Goal: Task Accomplishment & Management: Complete application form

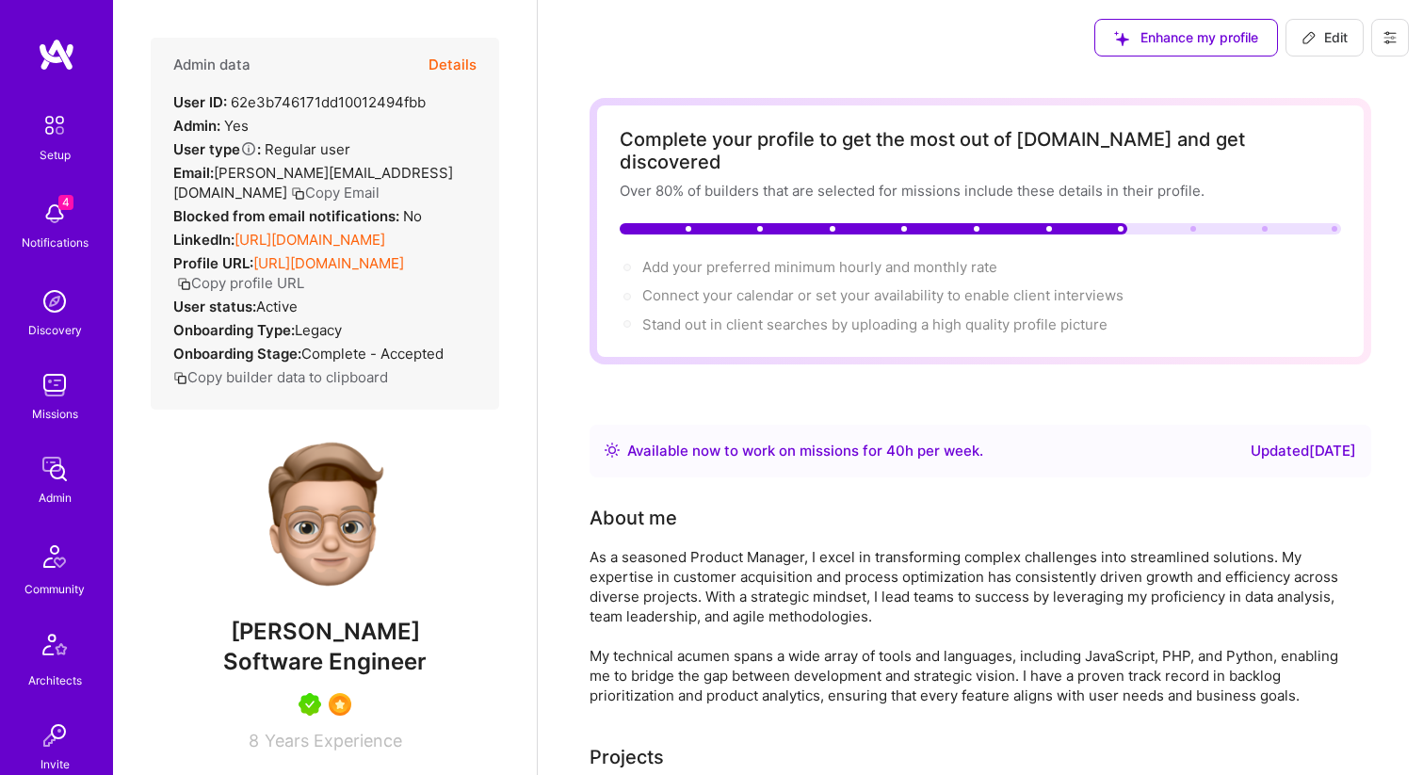
click at [1388, 41] on icon at bounding box center [1389, 37] width 11 height 11
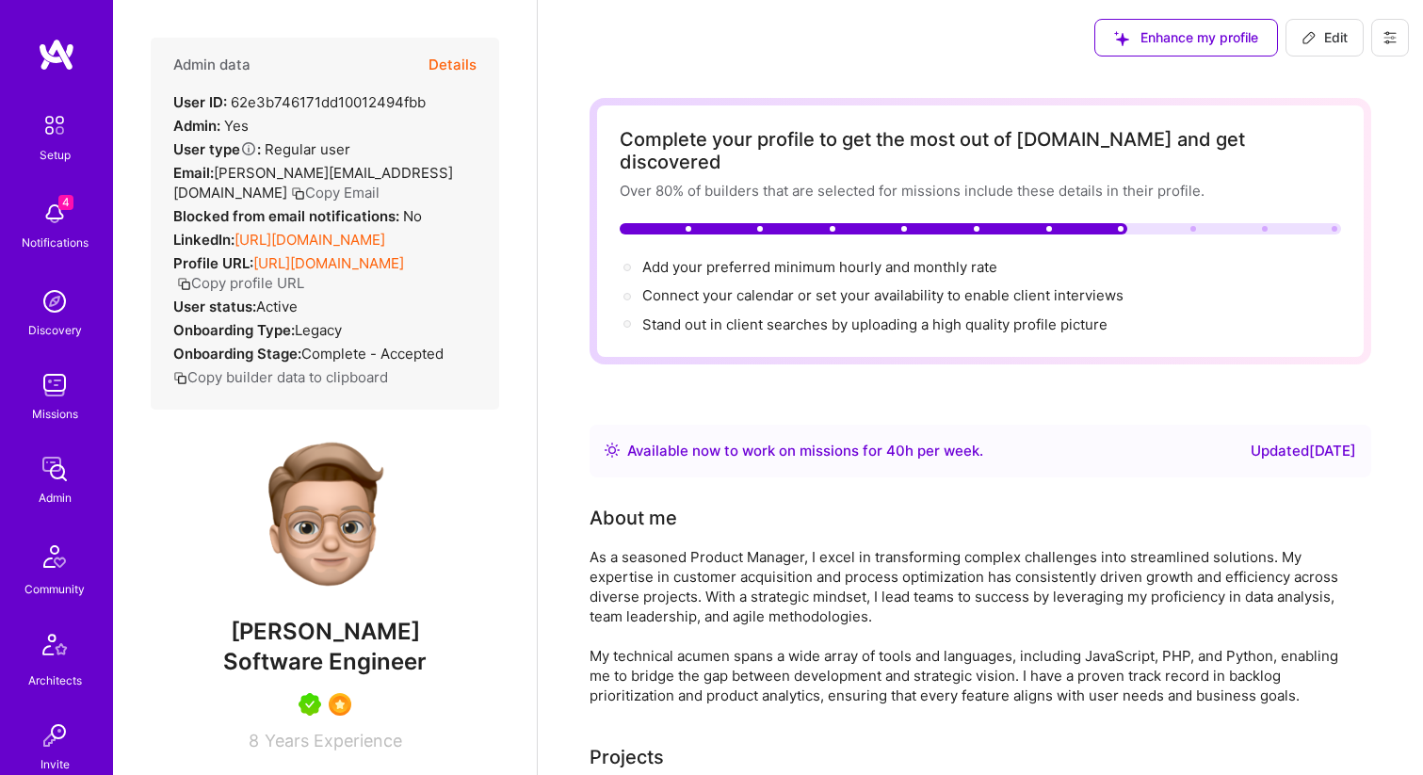
click at [1309, 38] on icon at bounding box center [1308, 37] width 15 height 15
select select "US"
select select "Right Now"
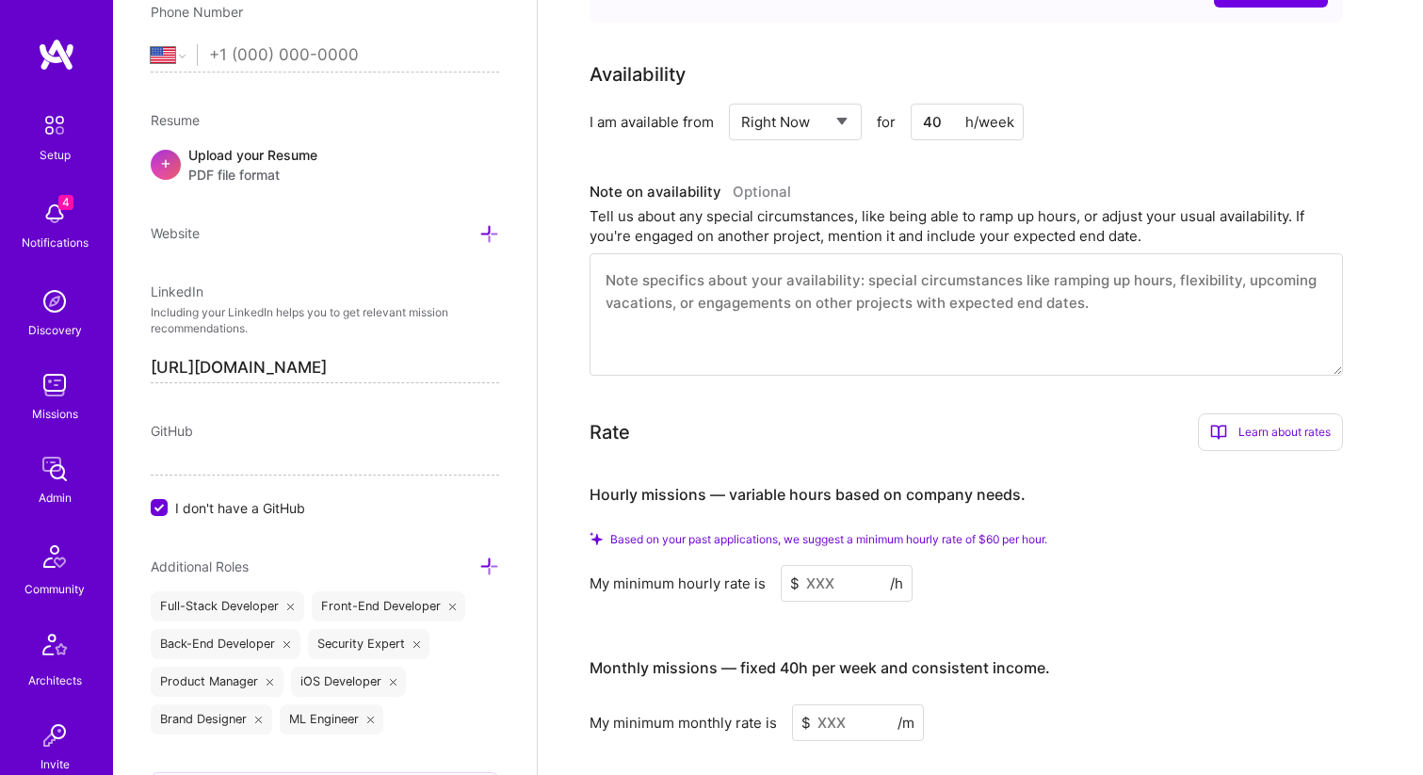
scroll to position [781, 0]
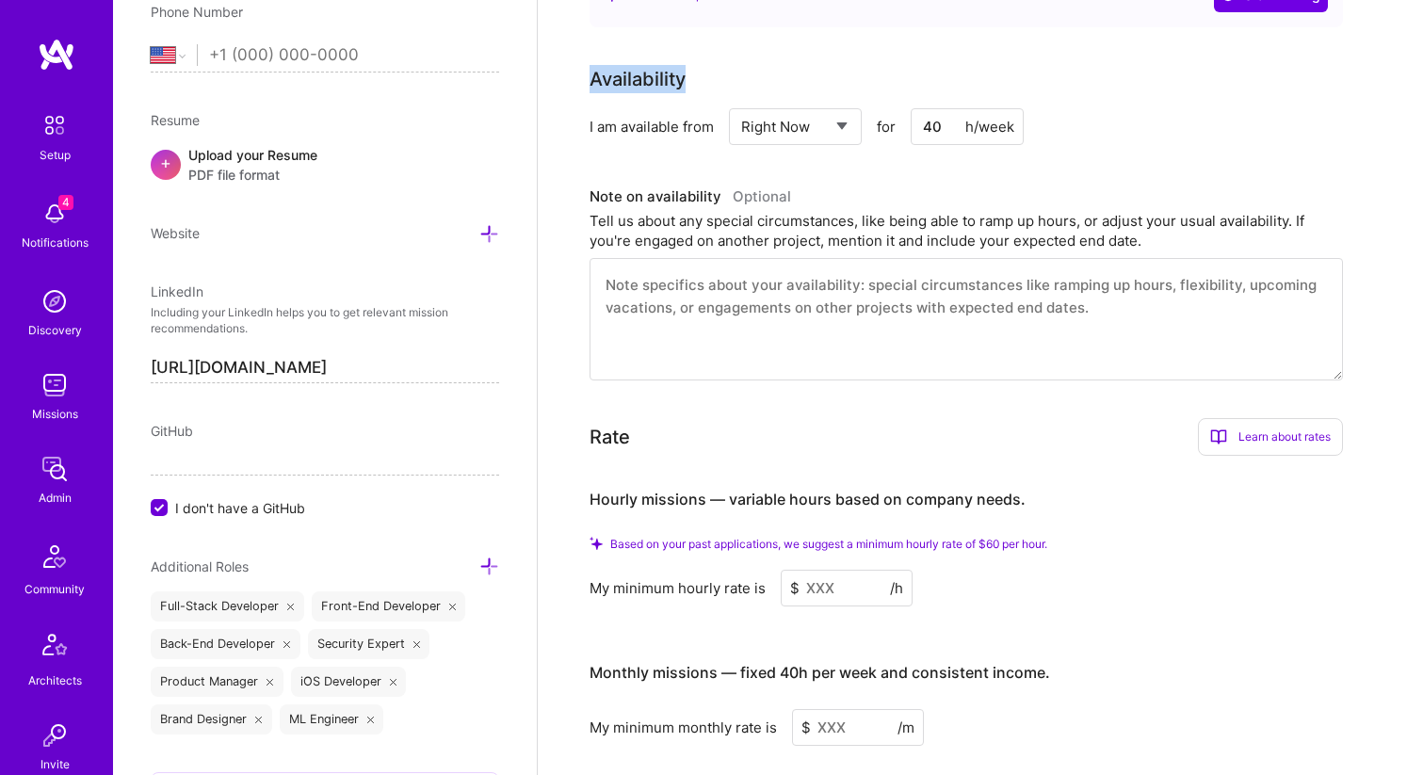
drag, startPoint x: 576, startPoint y: 60, endPoint x: 700, endPoint y: 60, distance: 123.4
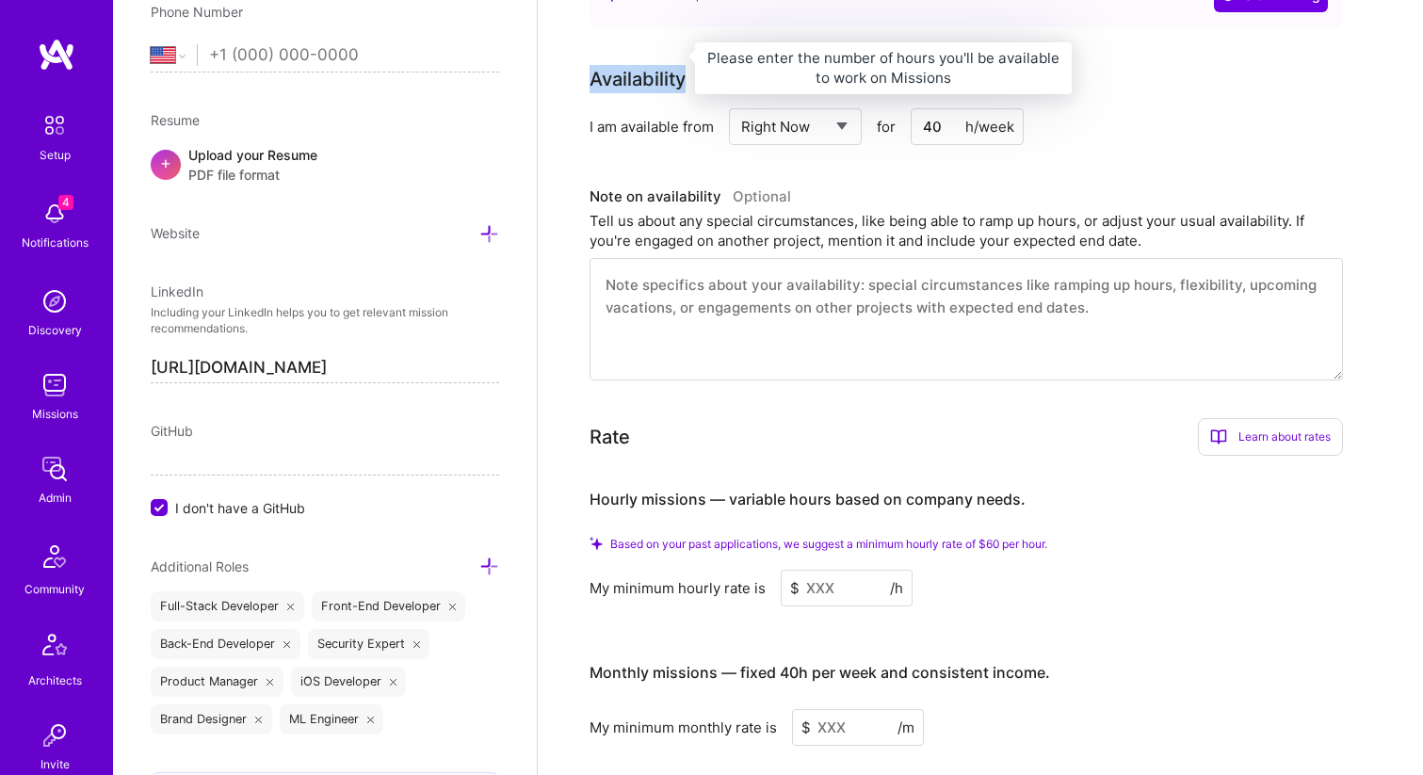
click at [631, 65] on div "Availability" at bounding box center [637, 79] width 96 height 28
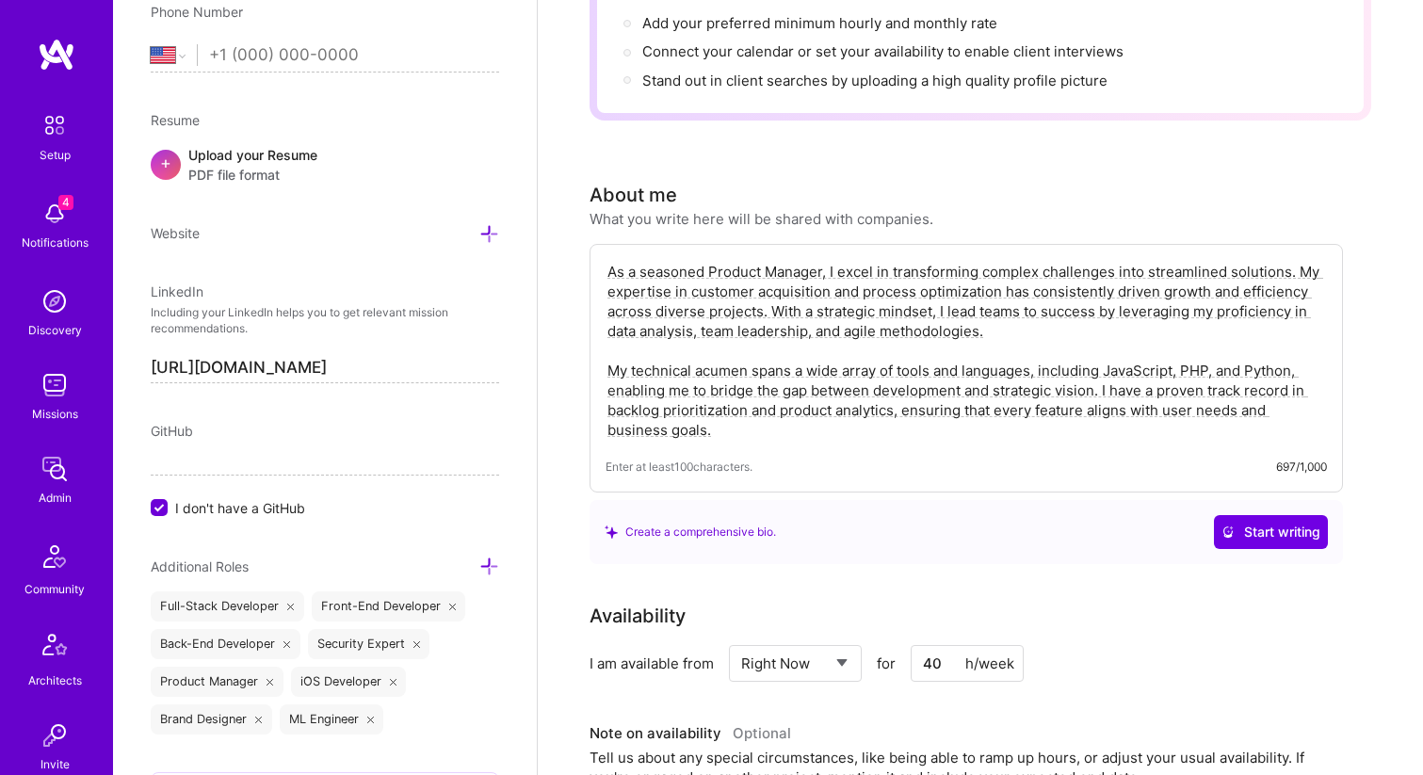
scroll to position [0, 0]
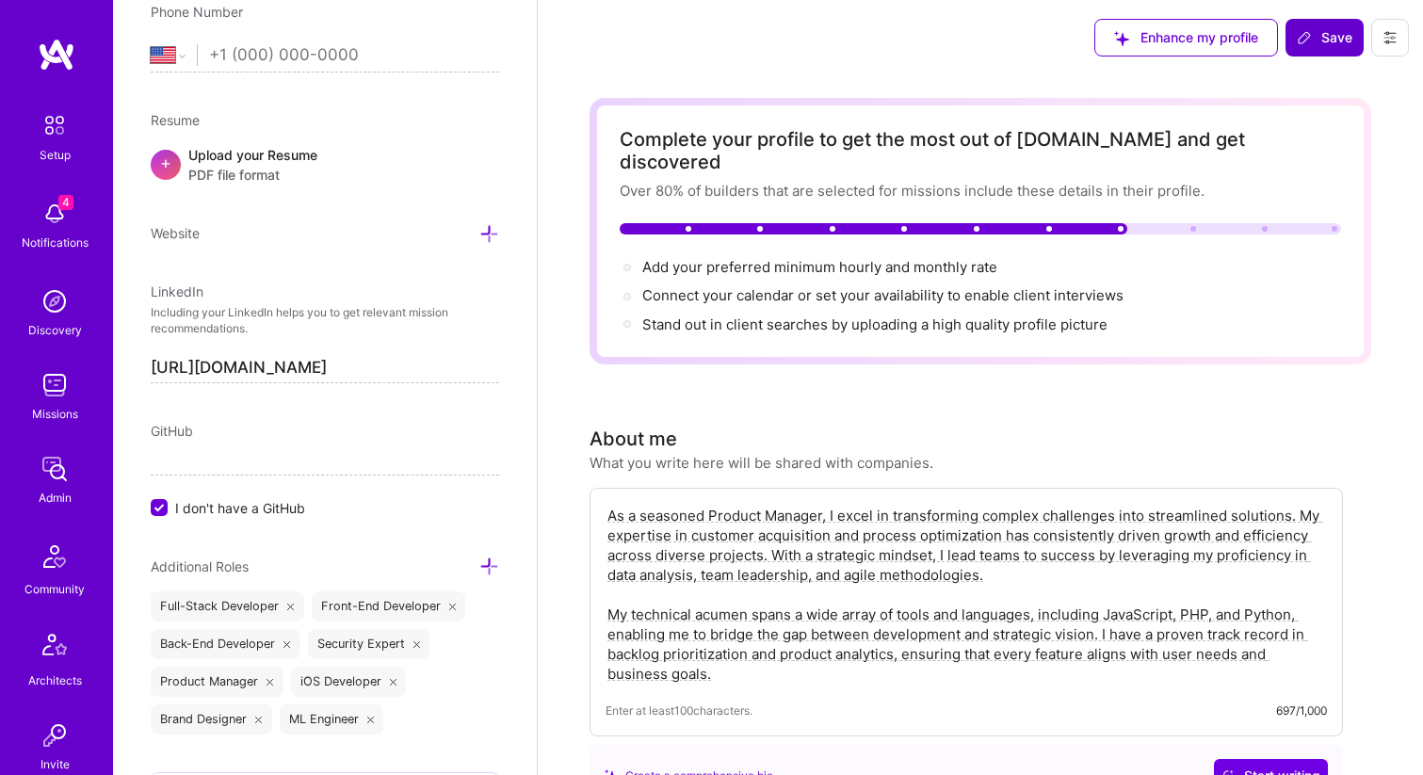
click at [55, 390] on img at bounding box center [55, 385] width 38 height 38
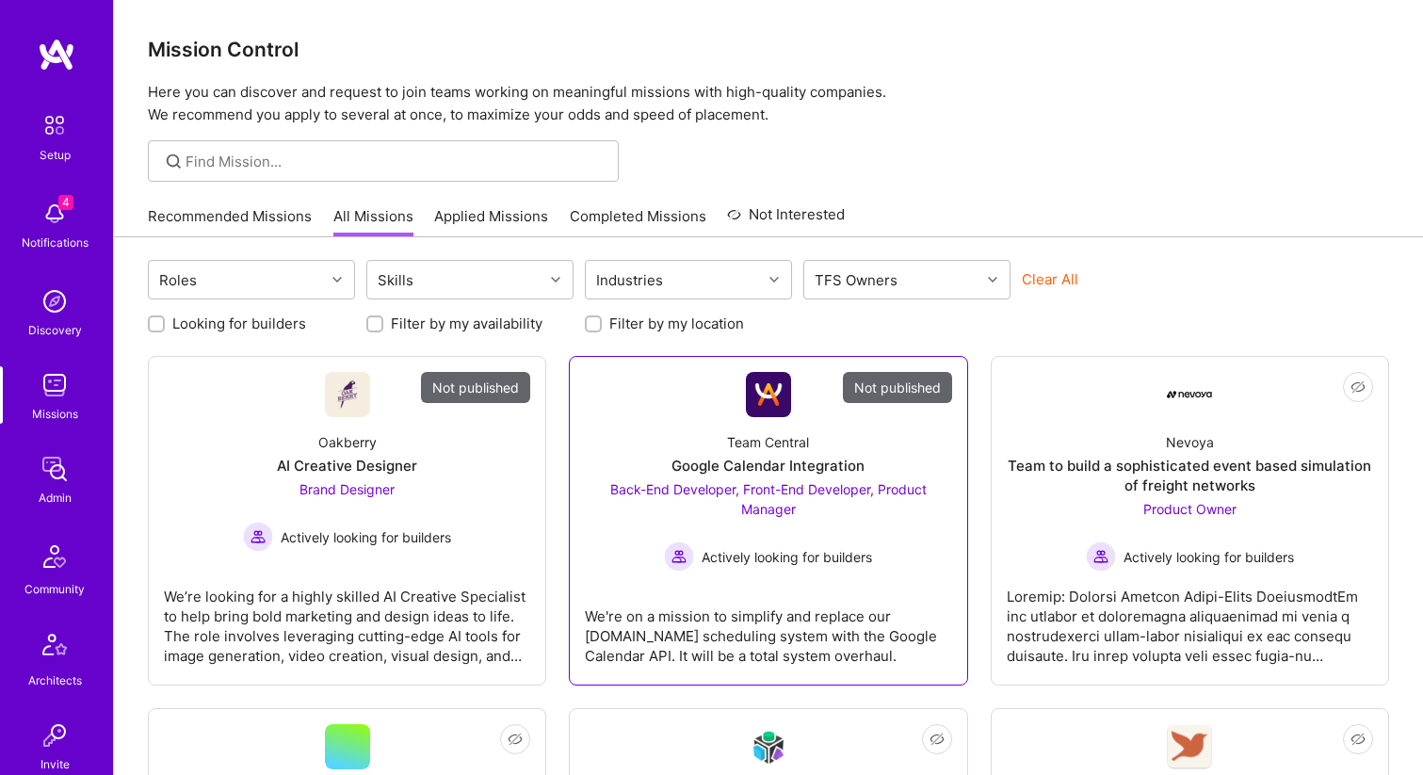
click at [667, 463] on div "Team Central Google Calendar Integration Back-End Developer, Front-End Develope…" at bounding box center [768, 494] width 366 height 154
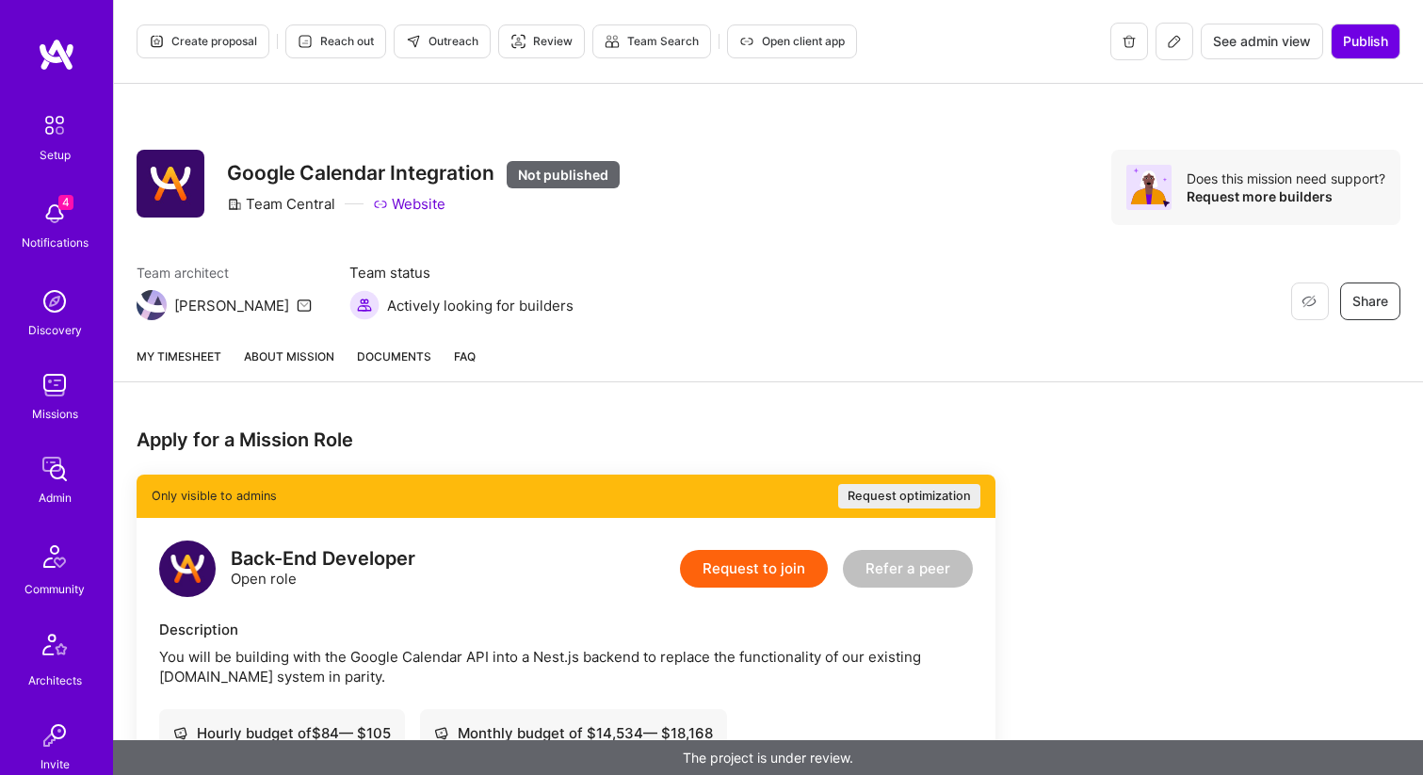
click at [742, 573] on button "Request to join" at bounding box center [754, 569] width 148 height 38
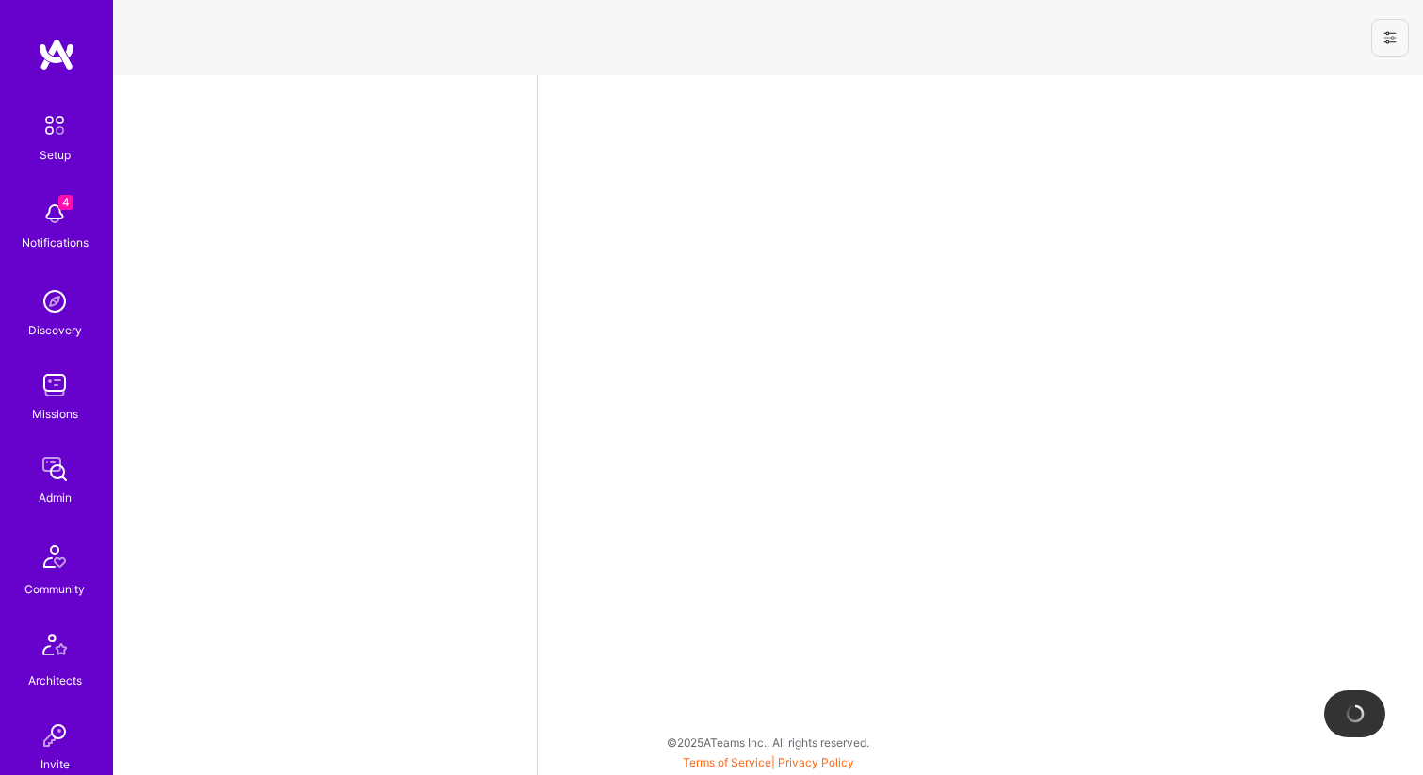
select select "US"
